Goal: Task Accomplishment & Management: Complete application form

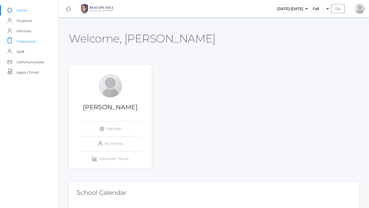
click at [35, 43] on span "Classrooms" at bounding box center [26, 41] width 19 height 10
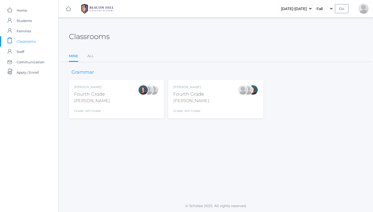
click at [189, 98] on div "[PERSON_NAME]" at bounding box center [191, 101] width 36 height 6
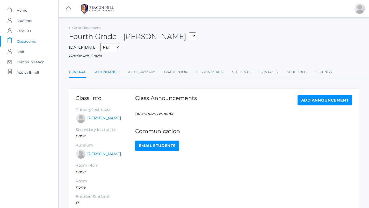
click at [117, 68] on link "Attendance" at bounding box center [107, 72] width 24 height 10
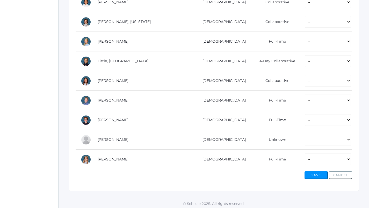
scroll to position [294, 0]
select select "P"
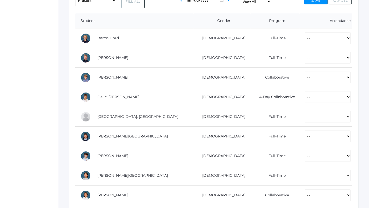
scroll to position [101, 0]
select select "P"
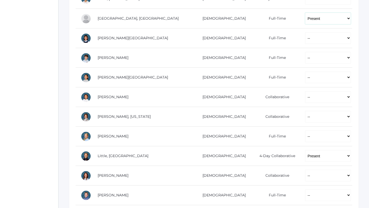
scroll to position [221, 0]
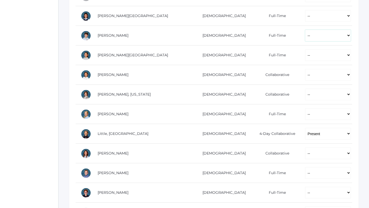
select select "P"
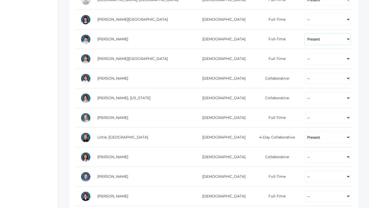
scroll to position [238, 0]
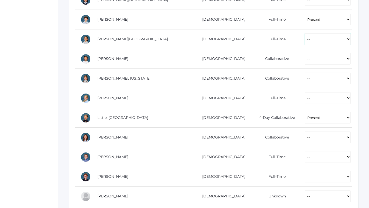
select select "P"
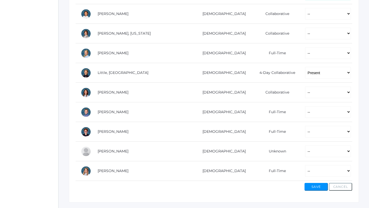
scroll to position [287, 0]
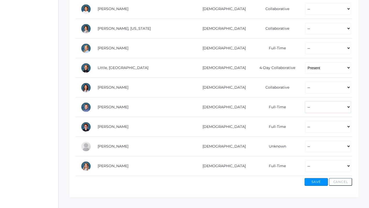
select select "P"
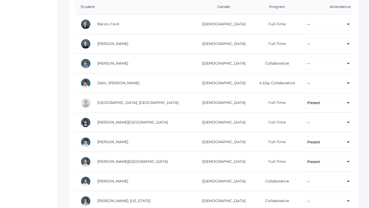
scroll to position [107, 0]
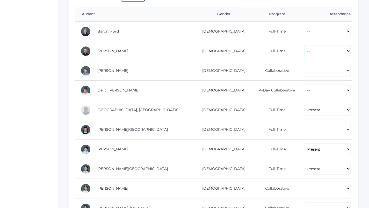
select select "P"
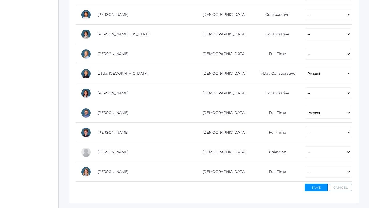
scroll to position [287, 0]
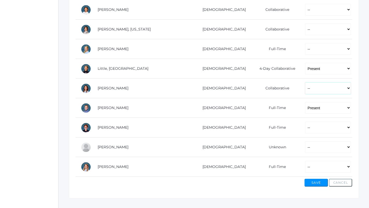
select select "P"
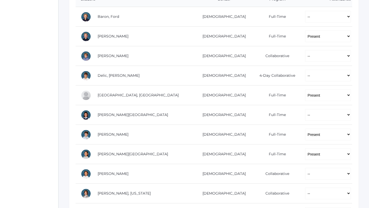
scroll to position [123, 0]
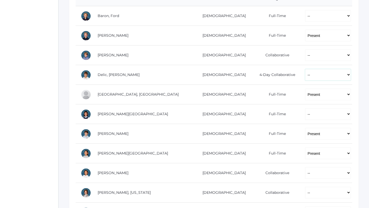
select select "P"
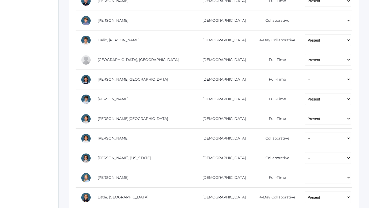
scroll to position [156, 0]
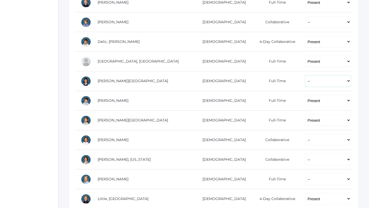
select select "P"
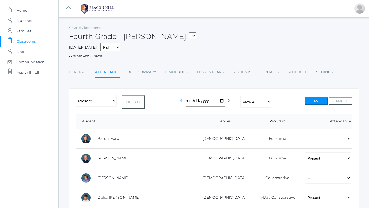
scroll to position [0, 0]
click at [312, 99] on button "Save" at bounding box center [316, 101] width 23 height 8
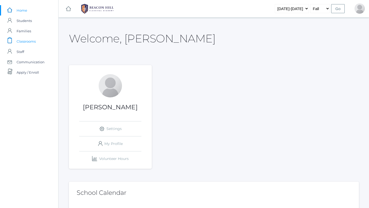
click at [35, 42] on span "Classrooms" at bounding box center [26, 41] width 19 height 10
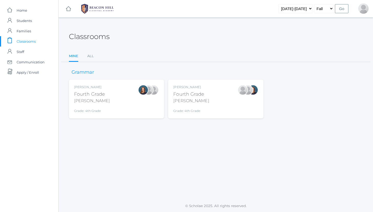
click at [111, 98] on div "Ellie Bradley Fourth Grade Bradley Grade: 4th Grade 04LA" at bounding box center [116, 99] width 85 height 28
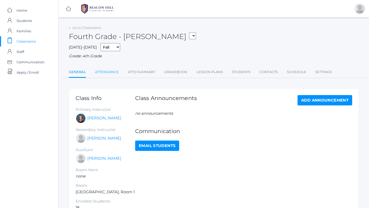
click at [110, 73] on link "Attendance" at bounding box center [107, 72] width 24 height 10
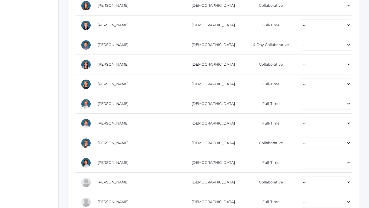
scroll to position [153, 0]
click at [296, 109] on td "-- Present Present-At-Home Tardy Excused Tardy Unexcused Absent Excused Absent …" at bounding box center [324, 105] width 57 height 20
select select "P"
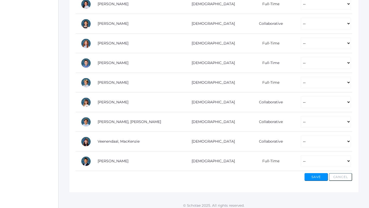
scroll to position [297, 0]
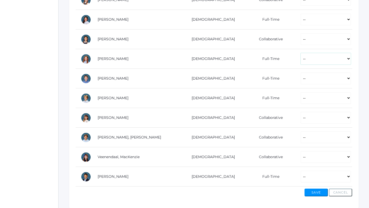
select select "P"
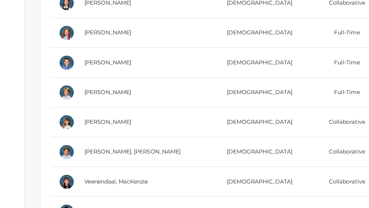
scroll to position [313, 0]
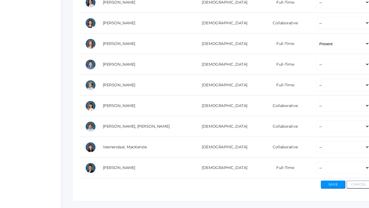
click at [296, 73] on td "-- Present Present-At-Home Tardy Excused Tardy Unexcused Absent Excused Absent …" at bounding box center [324, 82] width 57 height 20
select select "P"
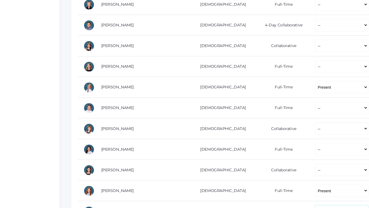
scroll to position [174, 0]
select select "P"
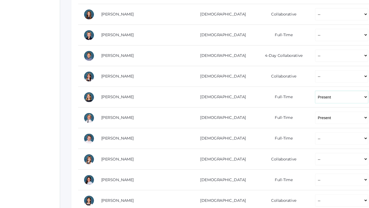
scroll to position [143, 0]
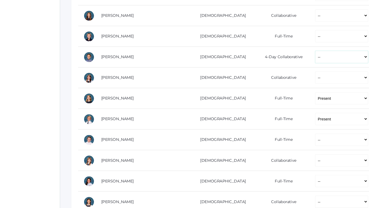
select select "P"
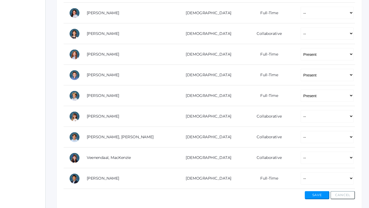
scroll to position [303, 0]
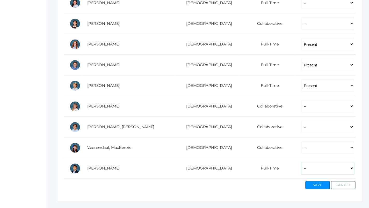
select select "P"
click at [319, 7] on td "-- Present Present-At-Home Tardy Excused Tardy Unexcused Absent Excused Absent …" at bounding box center [324, 14] width 57 height 20
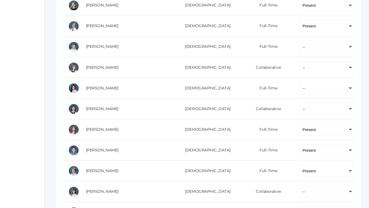
scroll to position [232, 0]
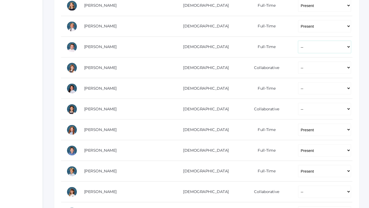
select select "P"
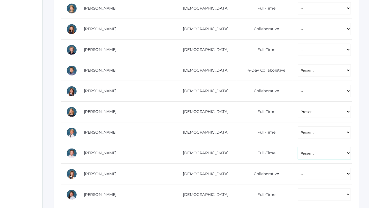
scroll to position [131, 0]
select select "P"
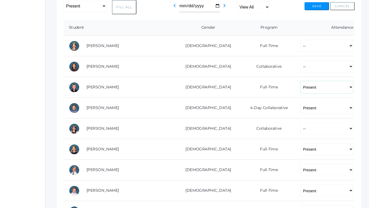
scroll to position [91, 0]
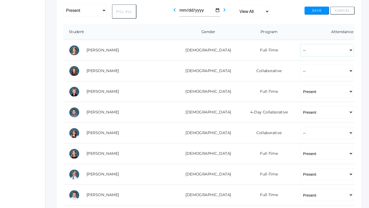
select select "P"
click at [305, 9] on button "Save" at bounding box center [316, 10] width 23 height 8
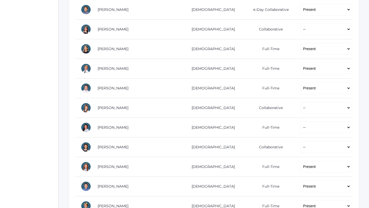
scroll to position [200, 0]
select select "P"
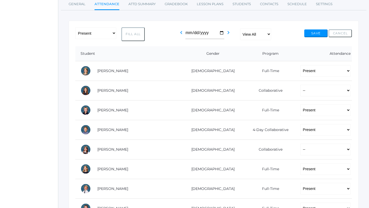
scroll to position [70, 0]
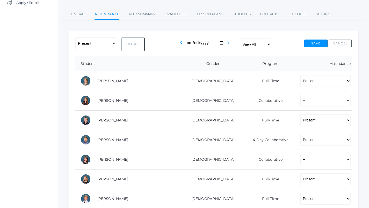
click at [323, 42] on button "Save" at bounding box center [315, 44] width 23 height 8
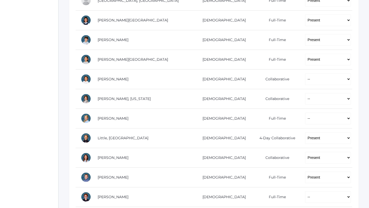
scroll to position [229, 0]
select select "P"
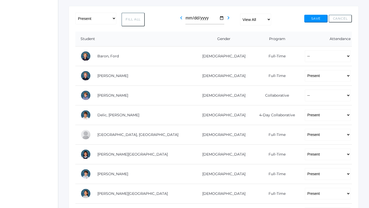
scroll to position [95, 0]
select select "AE"
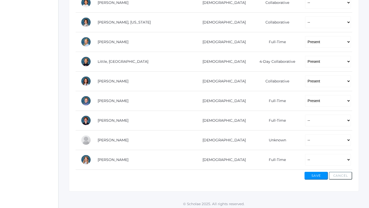
scroll to position [278, 0]
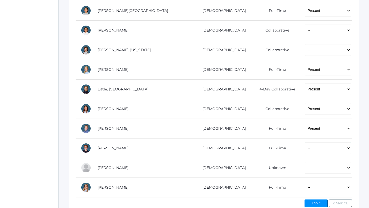
select select "AE"
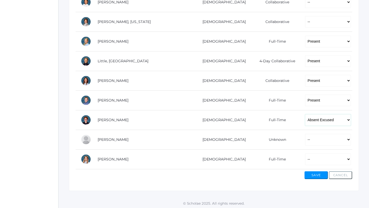
scroll to position [306, 0]
select select "AE"
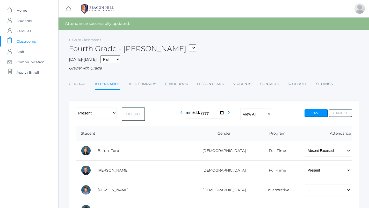
scroll to position [0, 0]
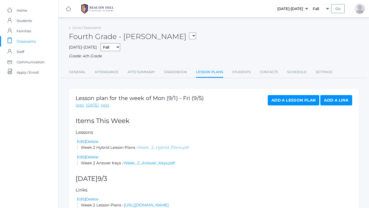
click at [163, 145] on link "Week_2_Hybrid_Plans.pdf" at bounding box center [163, 147] width 51 height 5
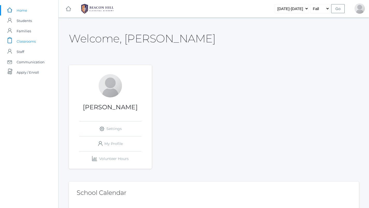
click at [23, 42] on span "Classrooms" at bounding box center [26, 41] width 19 height 10
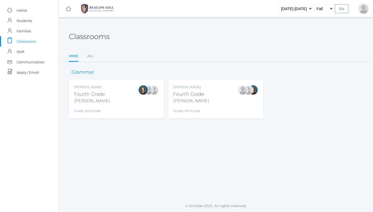
click at [205, 92] on div "Lydia Chaffin Fourth Grade Chaffin Grade: 4th Grade 04LA" at bounding box center [215, 99] width 85 height 28
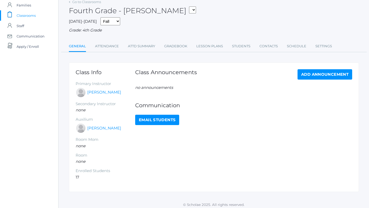
scroll to position [25, 0]
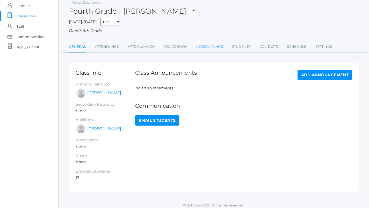
click at [207, 50] on link "Lesson Plans" at bounding box center [209, 47] width 27 height 10
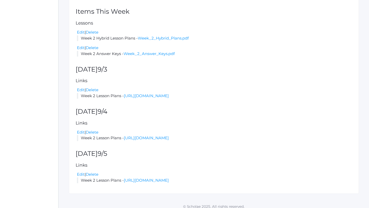
scroll to position [109, 0]
click at [169, 94] on link "[URL][DOMAIN_NAME]" at bounding box center [146, 96] width 45 height 5
